Goal: Find specific page/section

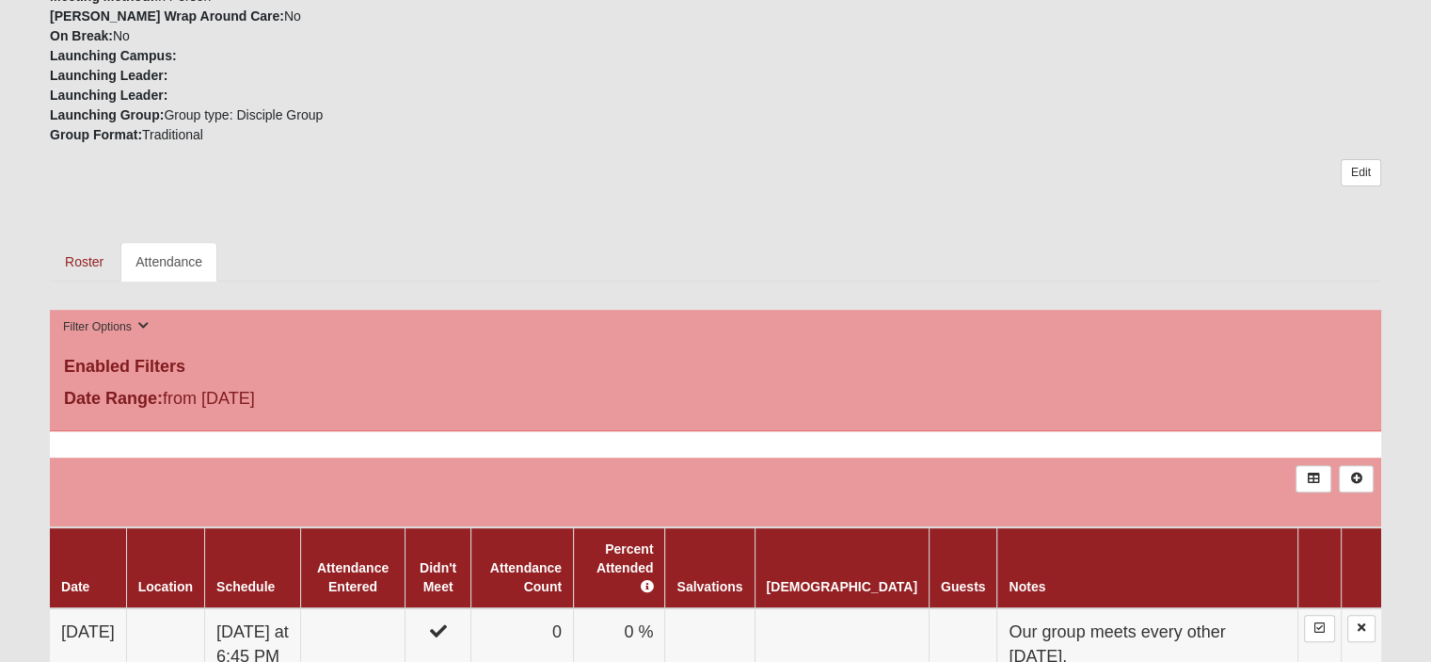
scroll to position [659, 0]
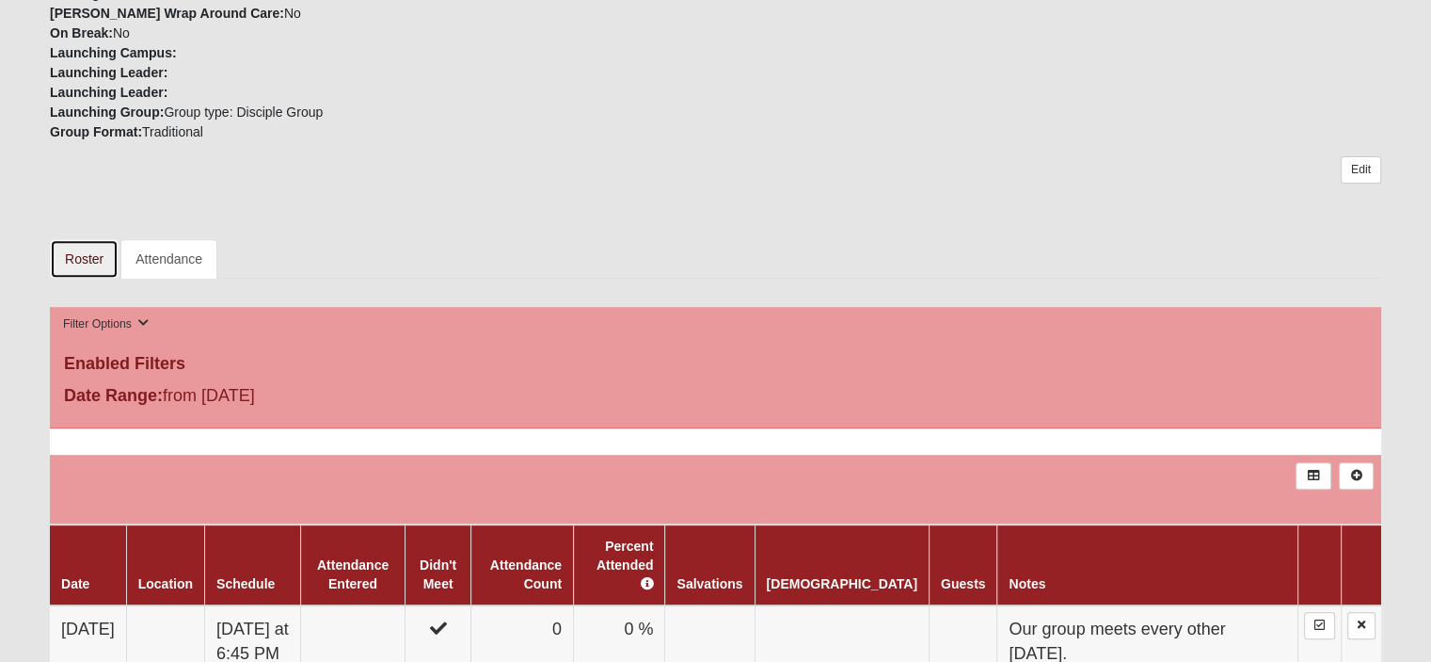
click at [90, 261] on link "Roster" at bounding box center [84, 259] width 69 height 40
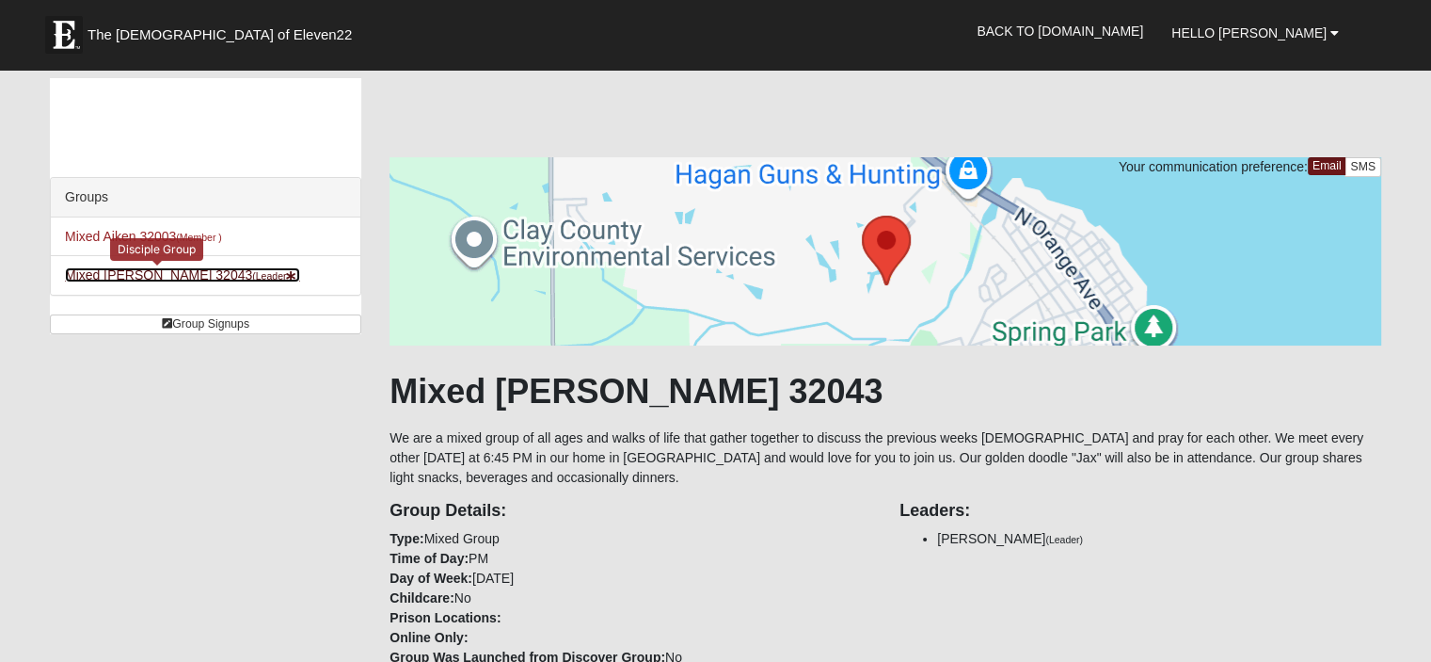
click at [92, 272] on link "Mixed Godwin 32043 (Leader )" at bounding box center [182, 274] width 235 height 15
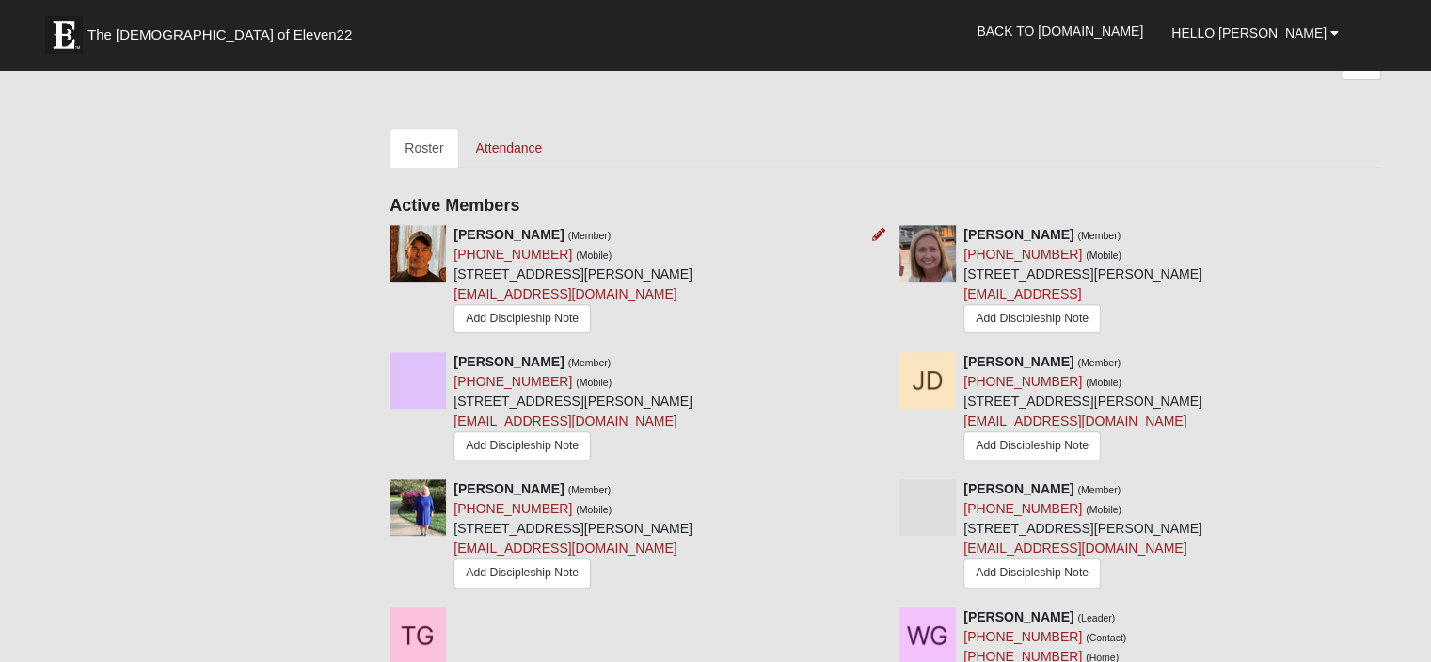
scroll to position [941, 0]
